Goal: Register for event/course

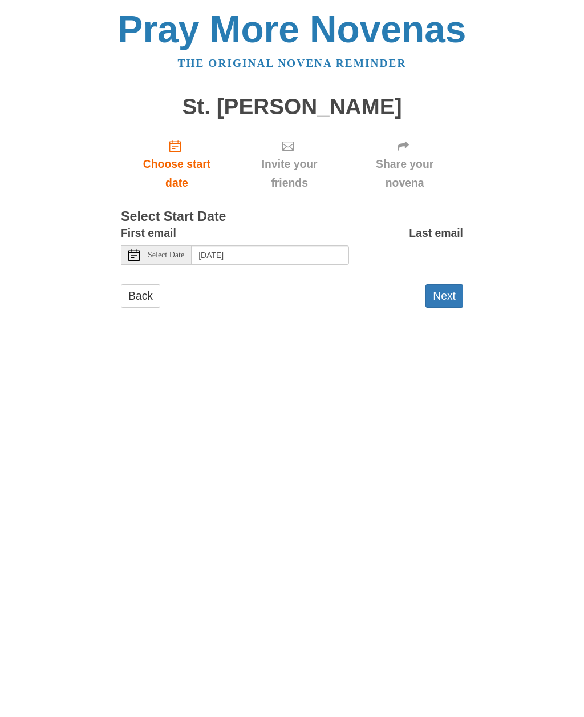
click at [161, 251] on span "Select Date" at bounding box center [166, 255] width 37 height 8
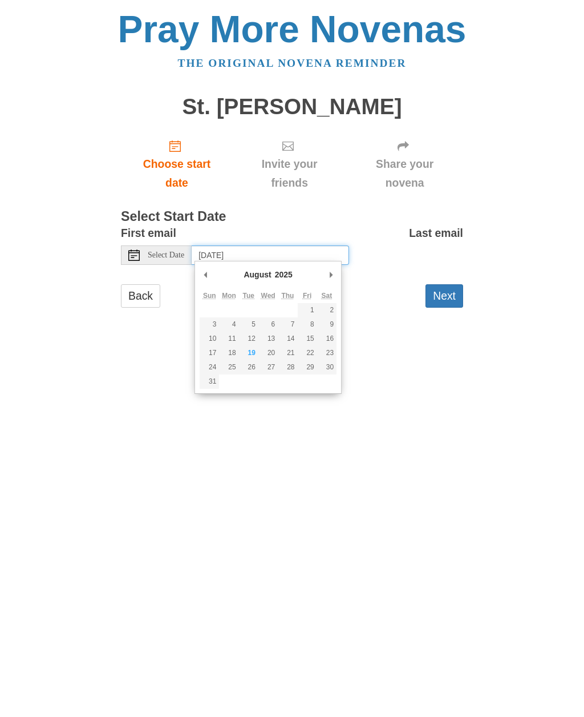
type input "Tuesday, August 19th"
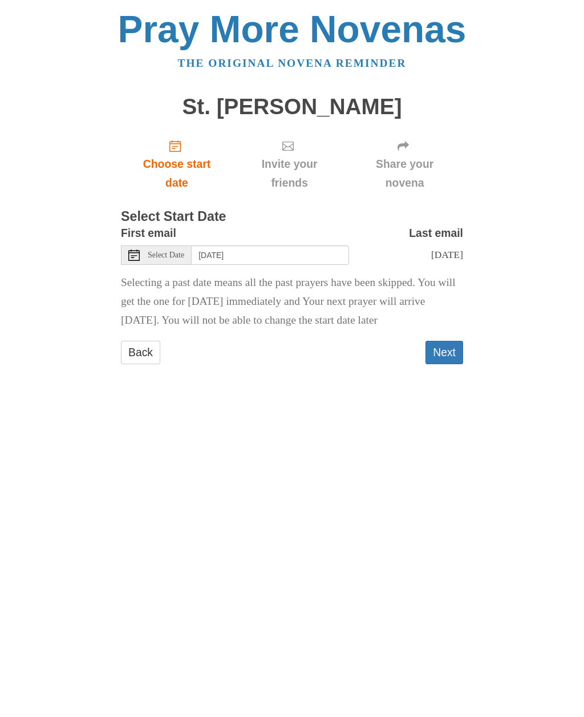
click at [434, 342] on button "Next" at bounding box center [445, 352] width 38 height 23
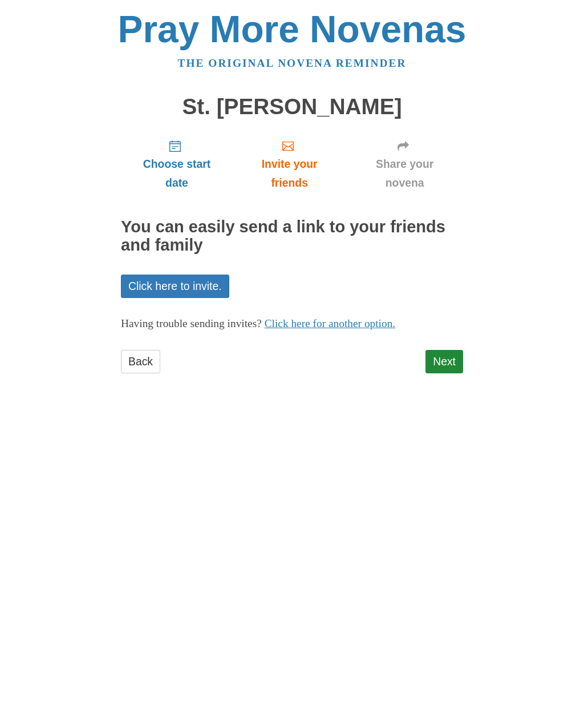
click at [169, 166] on span "Choose start date" at bounding box center [176, 174] width 89 height 38
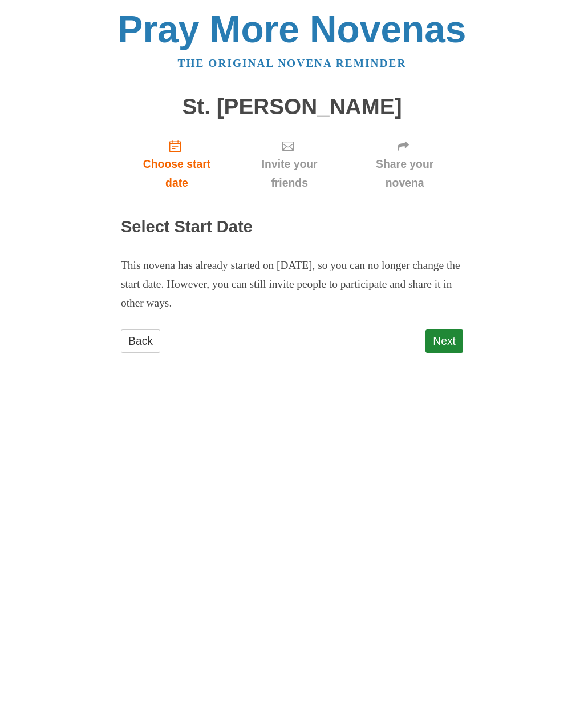
click at [178, 167] on span "Choose start date" at bounding box center [176, 174] width 89 height 38
click at [177, 160] on span "Choose start date" at bounding box center [176, 174] width 89 height 38
click at [432, 330] on link "Next" at bounding box center [445, 340] width 38 height 23
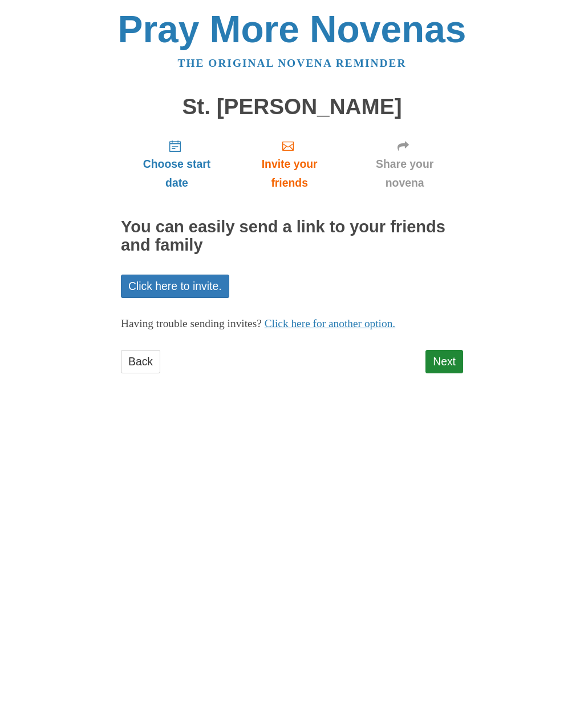
click at [446, 356] on link "Next" at bounding box center [445, 361] width 38 height 23
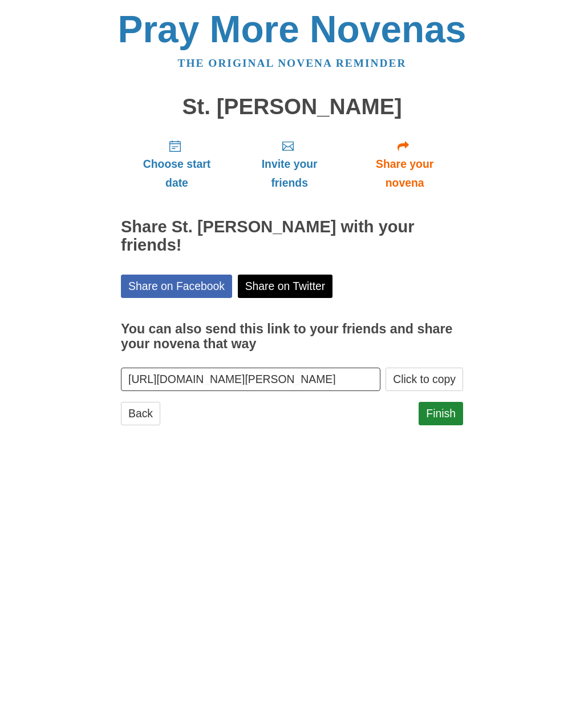
click at [438, 402] on link "Finish" at bounding box center [441, 413] width 44 height 23
